Goal: Find specific page/section: Find specific page/section

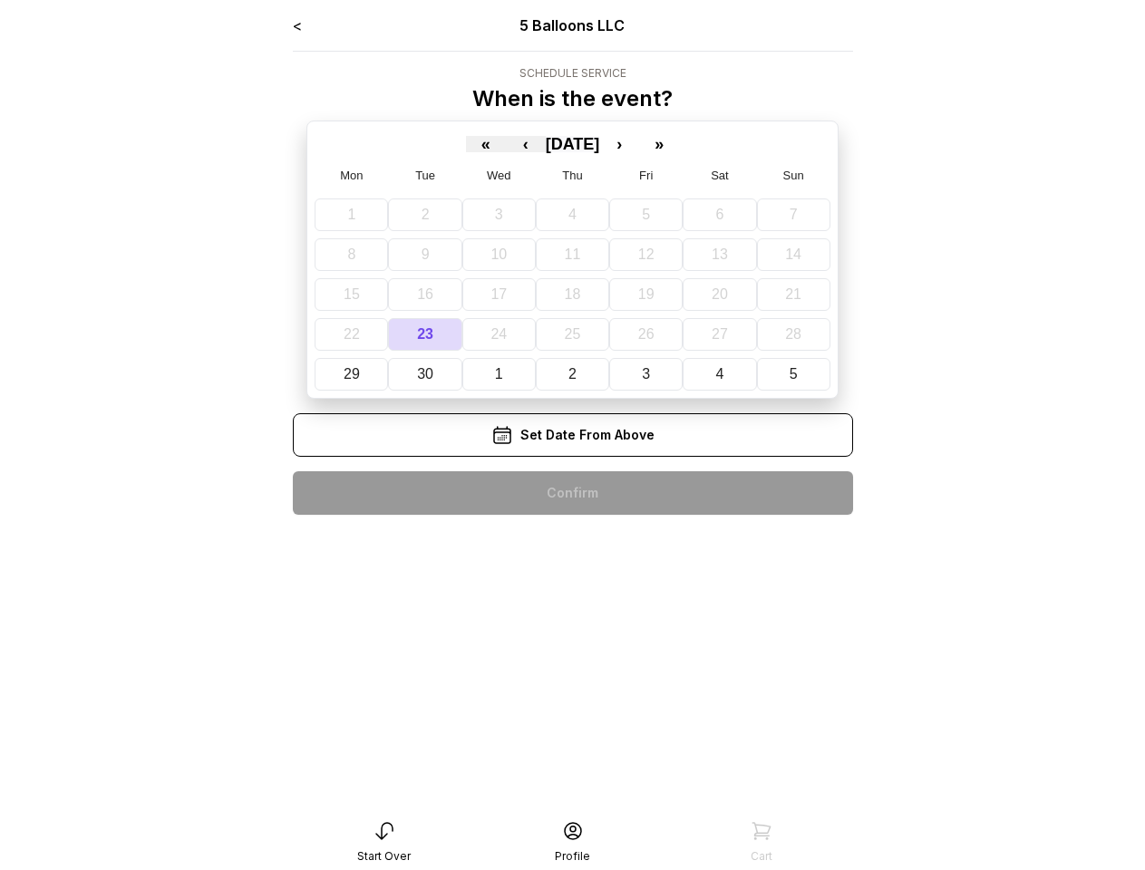
click at [572, 144] on span "[DATE]" at bounding box center [573, 144] width 54 height 18
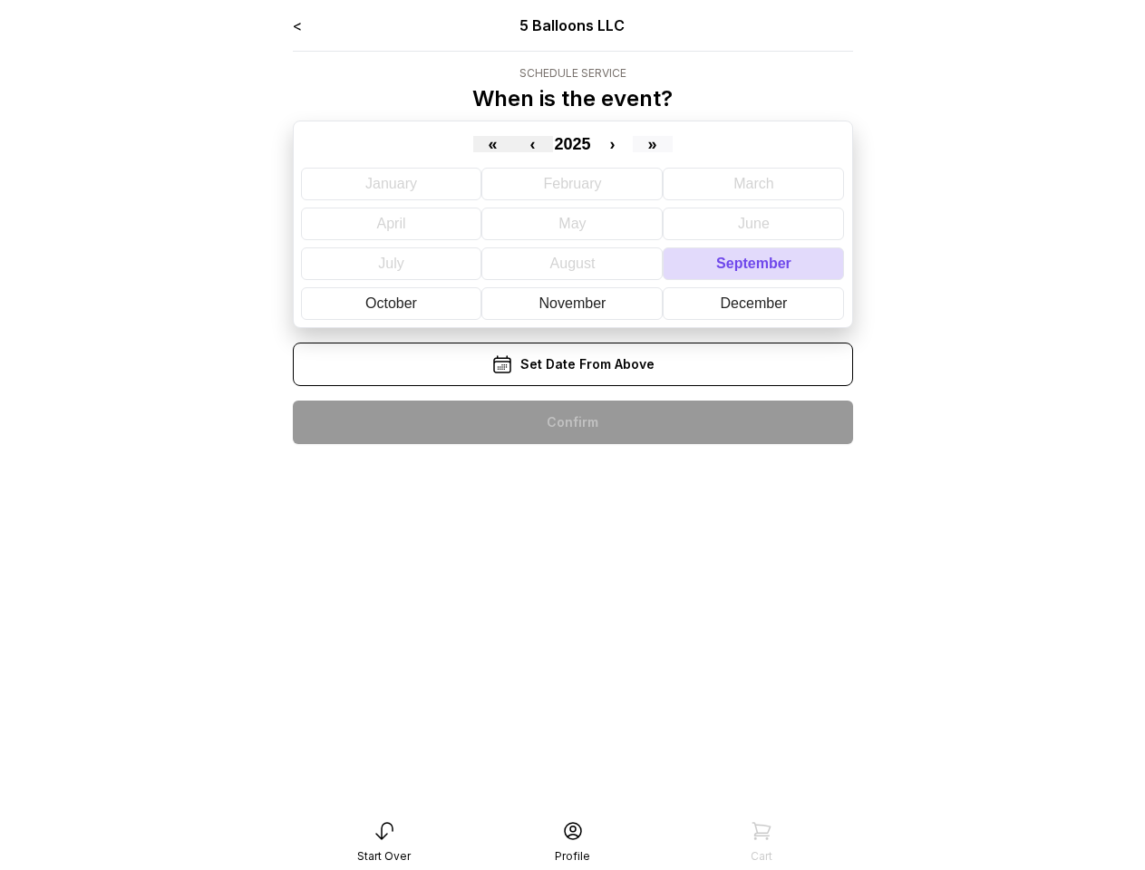
click at [655, 144] on button "»" at bounding box center [653, 144] width 40 height 16
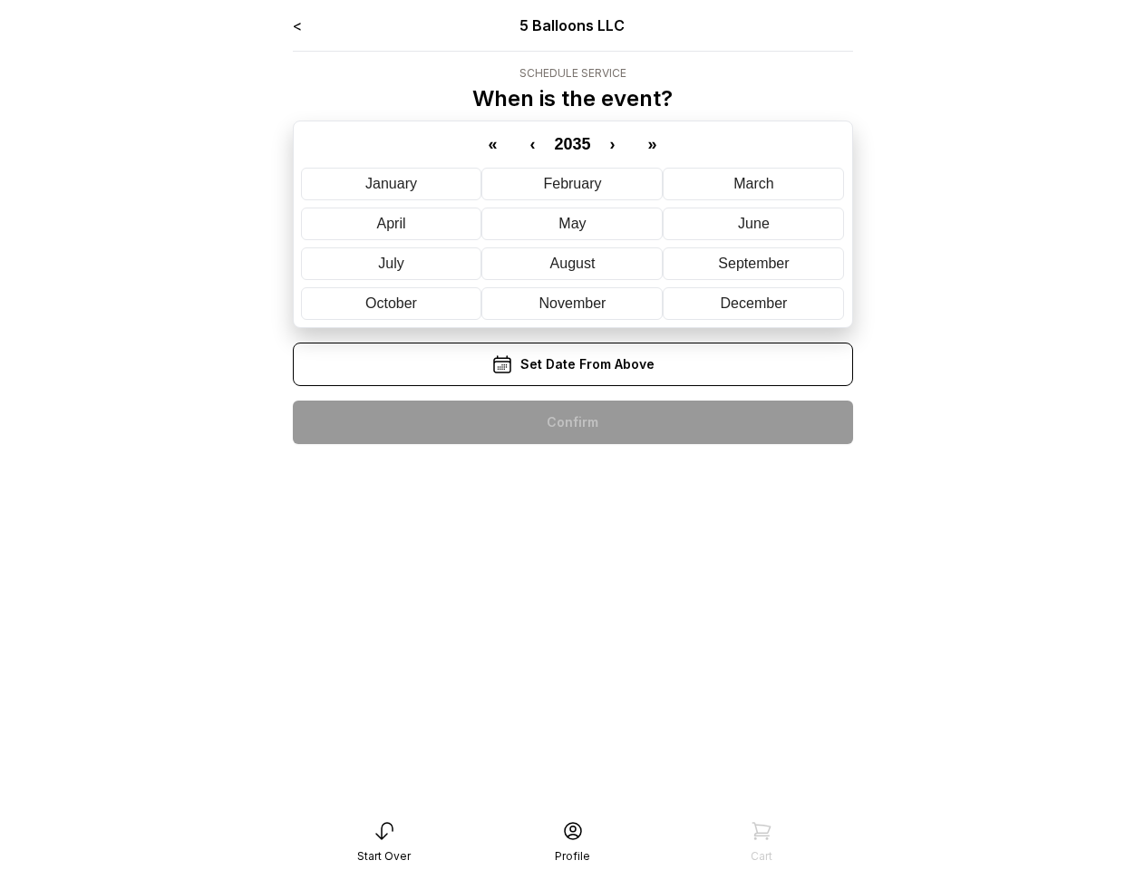
click at [695, 144] on div "« ‹ 2035 › »" at bounding box center [573, 141] width 544 height 24
click at [352, 215] on button "April" at bounding box center [391, 224] width 181 height 33
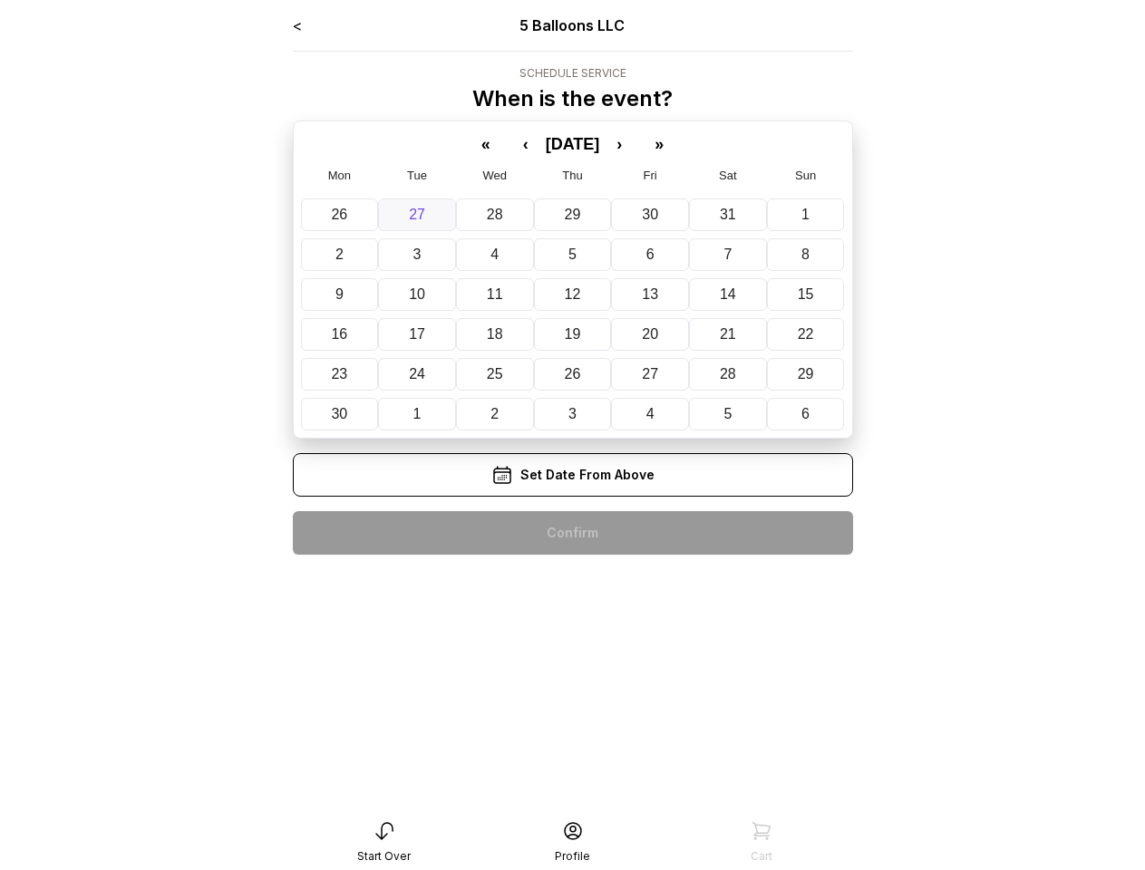
click at [425, 215] on button "27" at bounding box center [417, 215] width 78 height 33
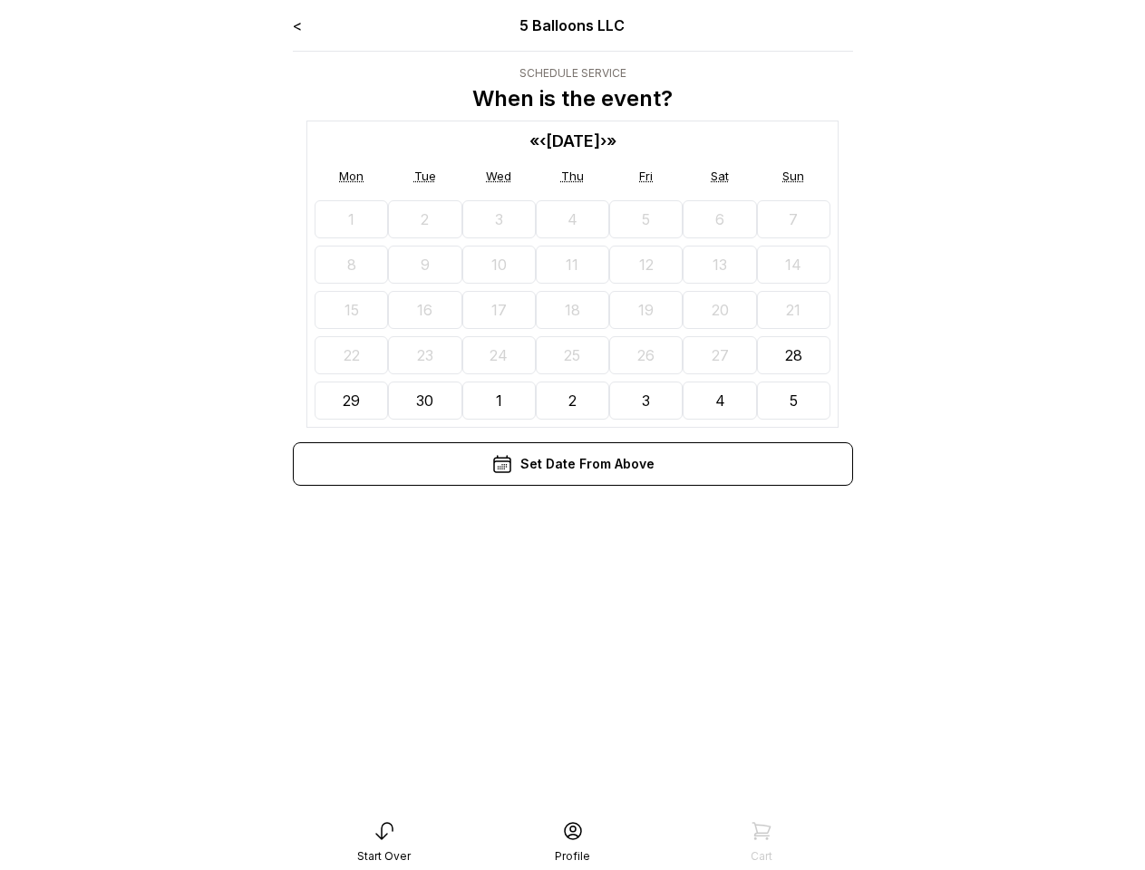
click at [573, 141] on span "[DATE]" at bounding box center [573, 140] width 54 height 19
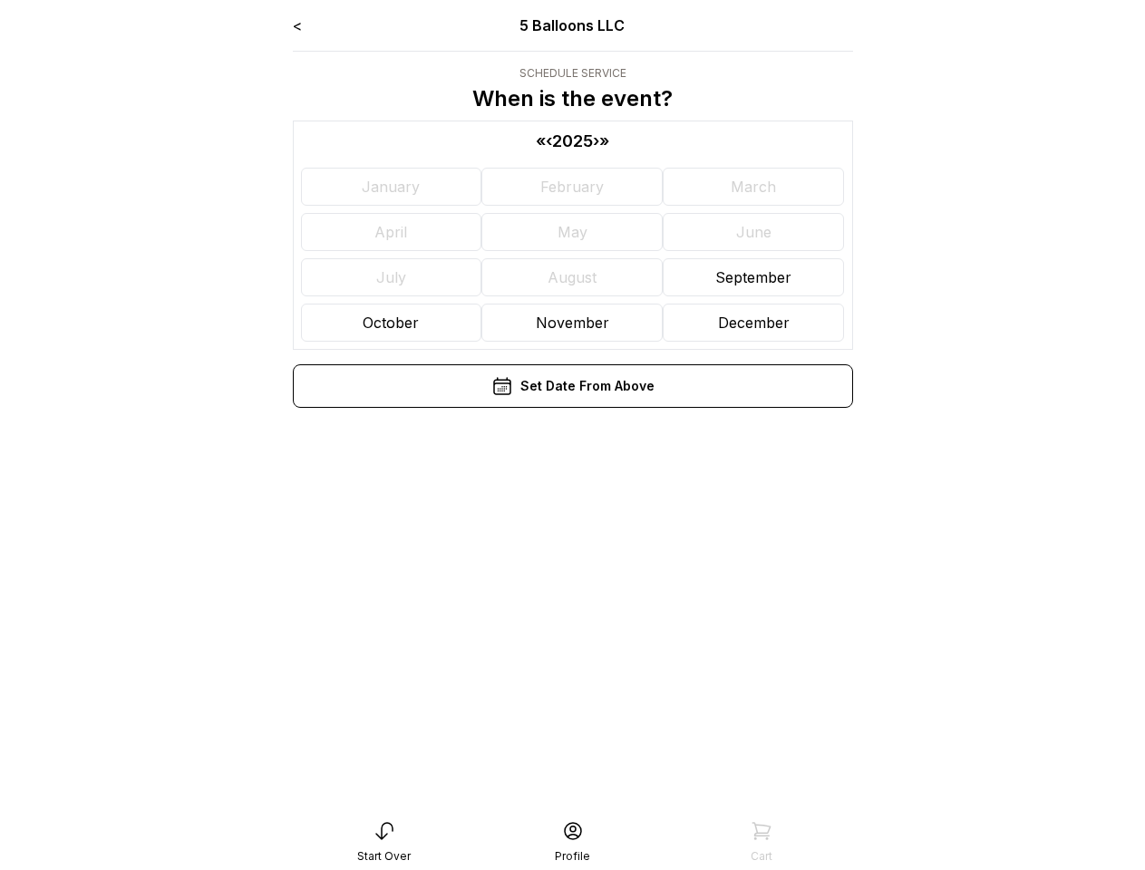
click at [649, 141] on div "« ‹ 2025 › »" at bounding box center [573, 141] width 544 height 24
